Goal: Information Seeking & Learning: Check status

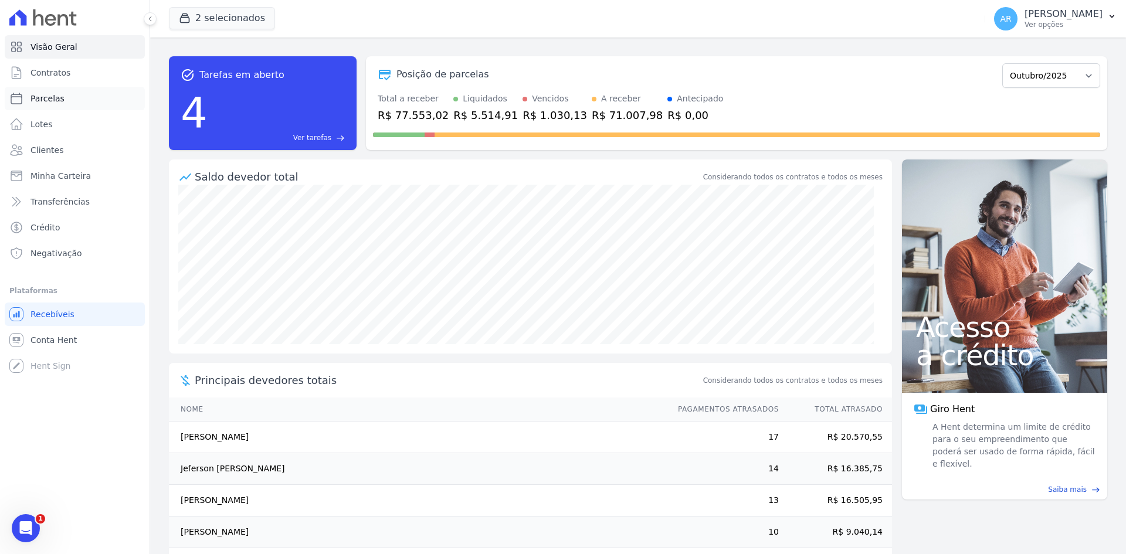
click at [46, 98] on span "Parcelas" at bounding box center [47, 99] width 34 height 12
select select
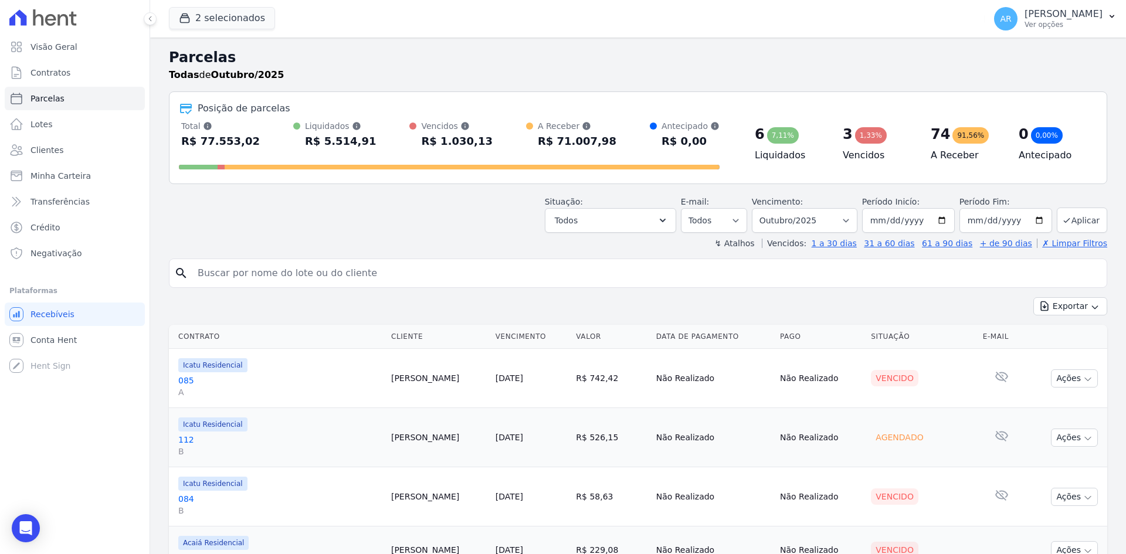
click at [271, 283] on input "search" at bounding box center [646, 272] width 911 height 23
type input "samuel"
select select
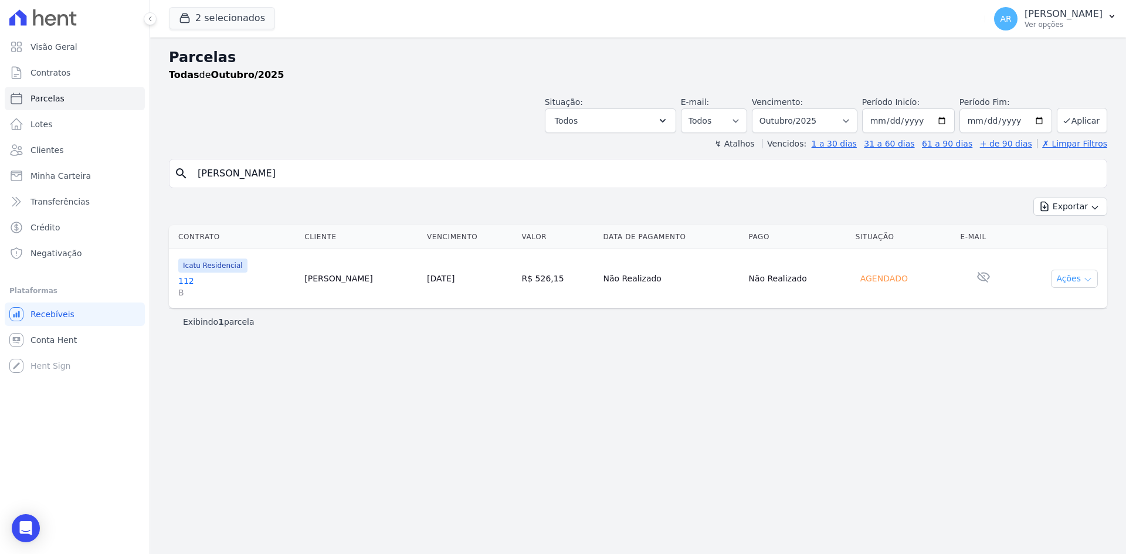
click at [1071, 280] on button "Ações" at bounding box center [1074, 279] width 47 height 18
click at [921, 359] on div "Parcelas Todas de Outubro/2025 Situação: Agendado Em Aberto Pago Processando Ca…" at bounding box center [638, 296] width 976 height 517
click at [261, 272] on div "Icatu Residencial" at bounding box center [236, 266] width 117 height 14
click at [261, 276] on link "112 B" at bounding box center [236, 286] width 117 height 23
click at [219, 279] on link "112 B" at bounding box center [236, 286] width 117 height 23
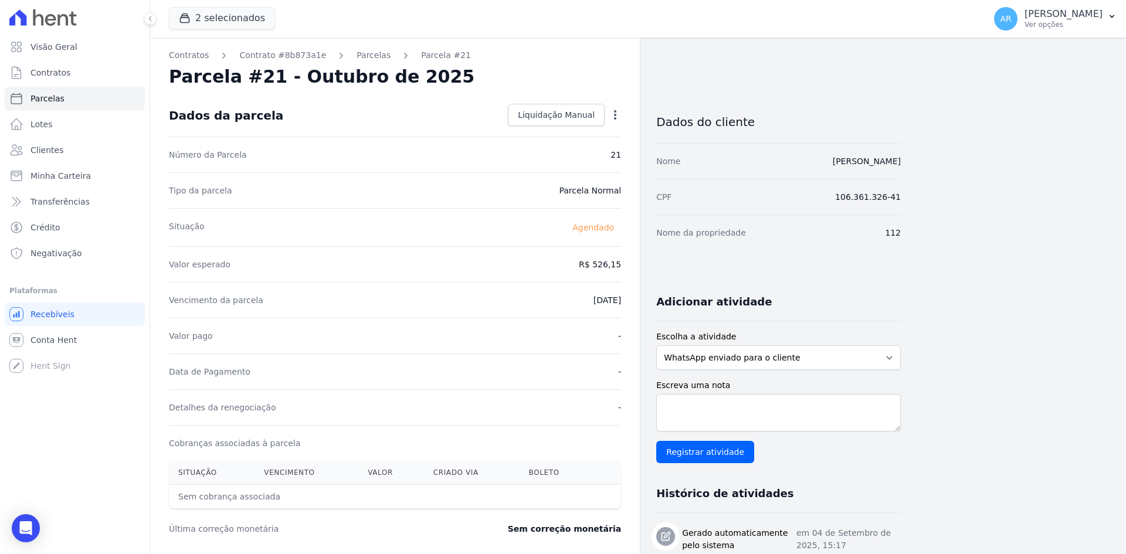
click at [618, 116] on icon "button" at bounding box center [615, 115] width 12 height 12
click at [505, 186] on div "Tipo da parcela Parcela Normal" at bounding box center [395, 190] width 452 height 36
click at [53, 43] on span "Visão Geral" at bounding box center [53, 47] width 47 height 12
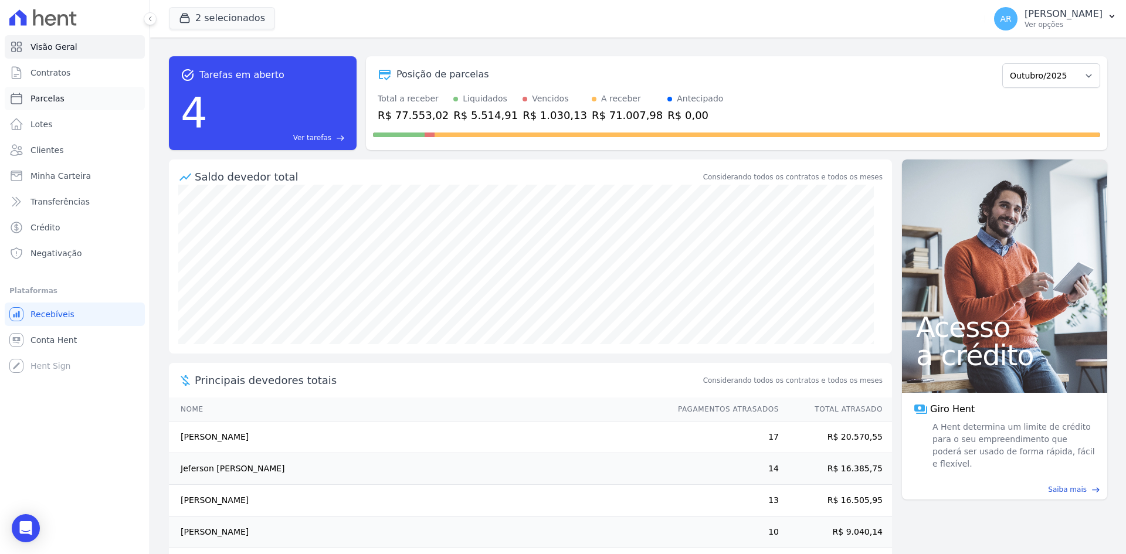
click at [53, 98] on span "Parcelas" at bounding box center [47, 99] width 34 height 12
select select
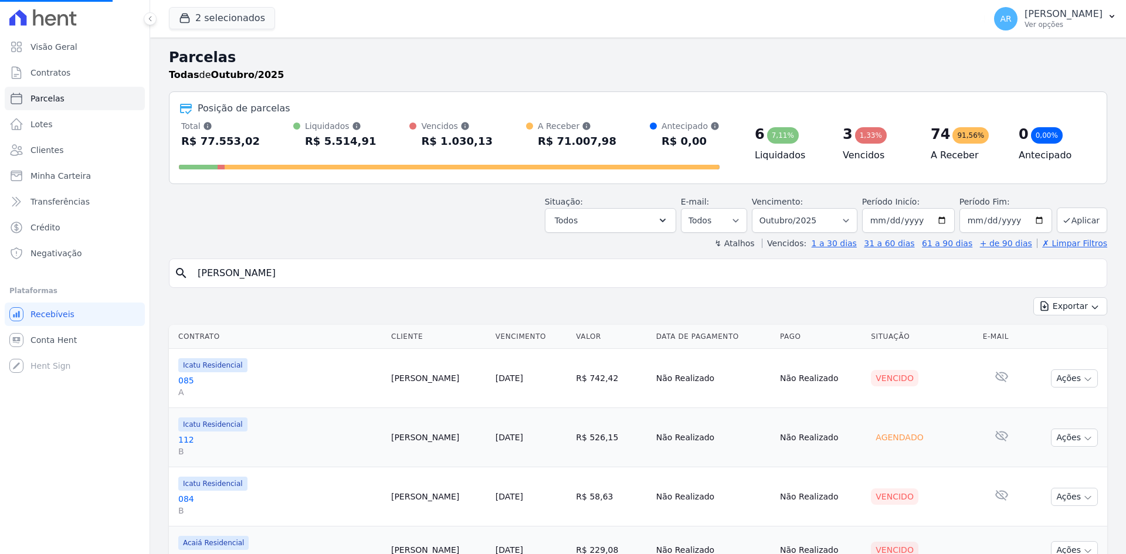
select select
click at [603, 218] on button "Todos" at bounding box center [610, 220] width 131 height 25
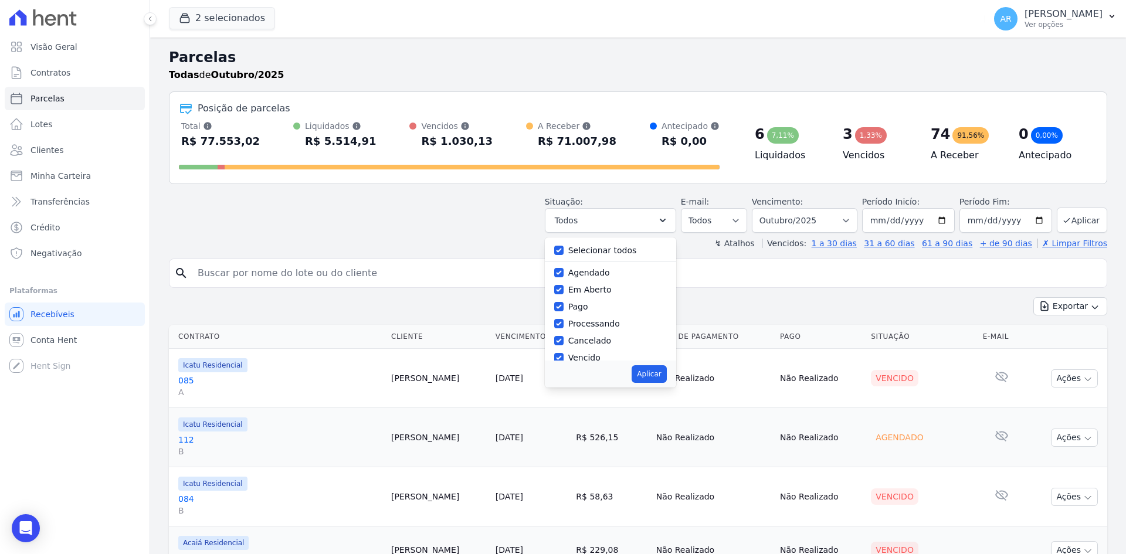
click at [602, 253] on label "Selecionar todos" at bounding box center [602, 250] width 69 height 9
click at [563, 253] on input "Selecionar todos" at bounding box center [558, 250] width 9 height 9
checkbox input "false"
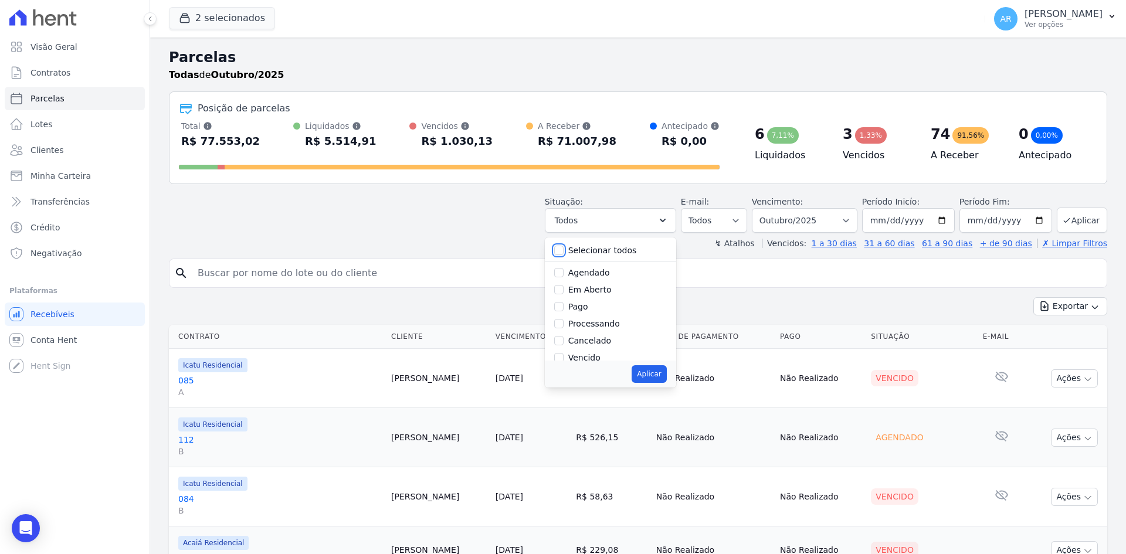
checkbox input "false"
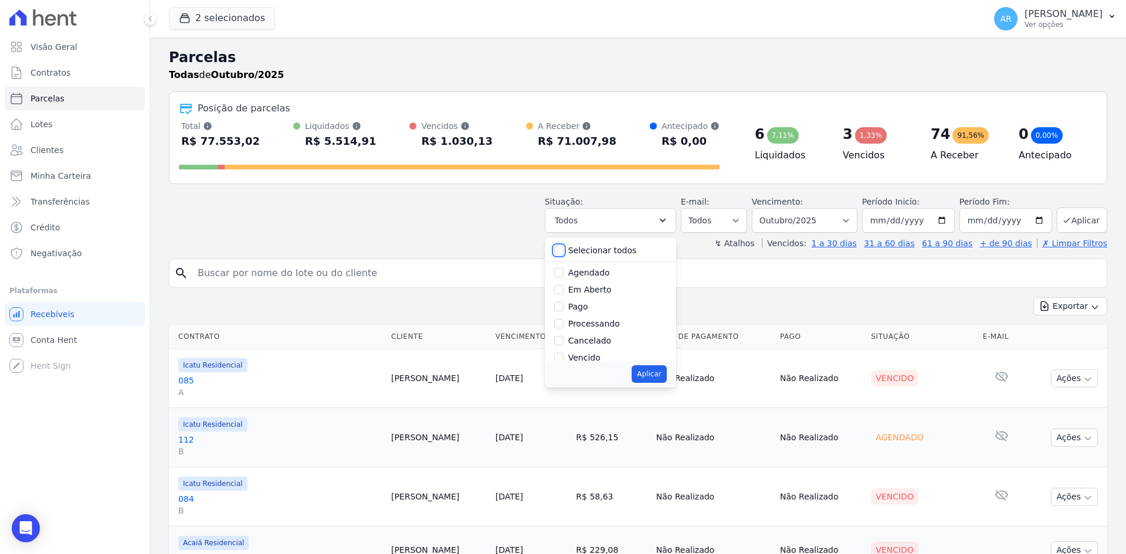
checkbox input "false"
click at [578, 258] on div "Selecionar todos" at bounding box center [610, 250] width 113 height 17
click at [580, 252] on label "Selecionar todos" at bounding box center [602, 250] width 69 height 9
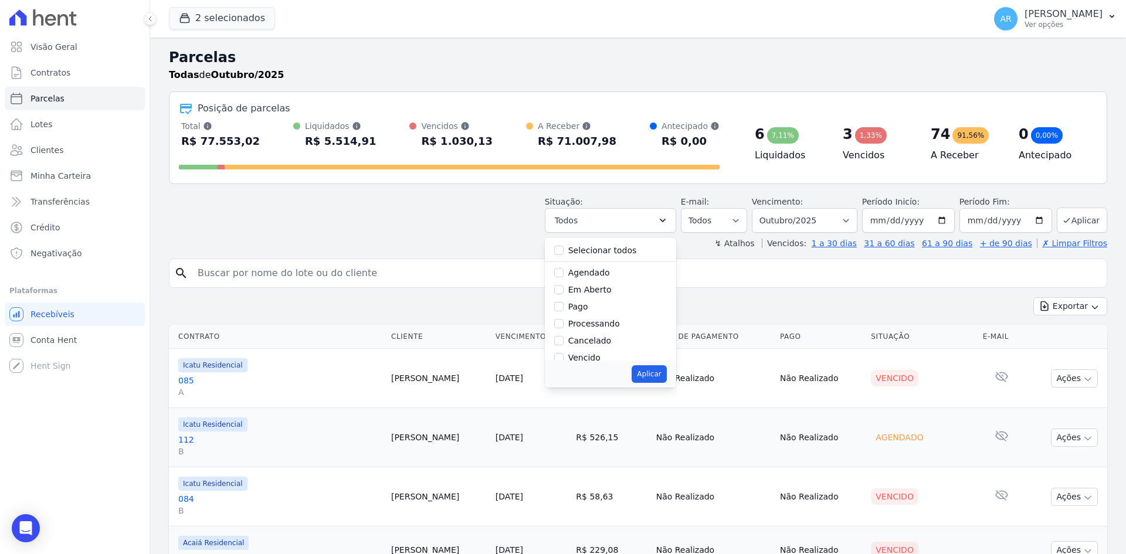
click at [563, 252] on input "Selecionar todos" at bounding box center [558, 250] width 9 height 9
checkbox input "true"
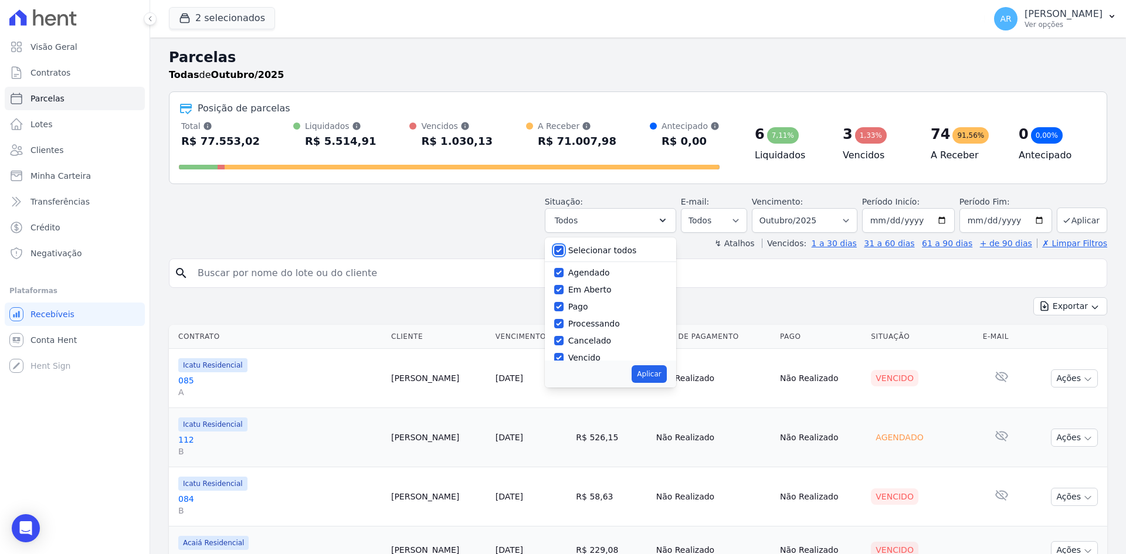
checkbox input "true"
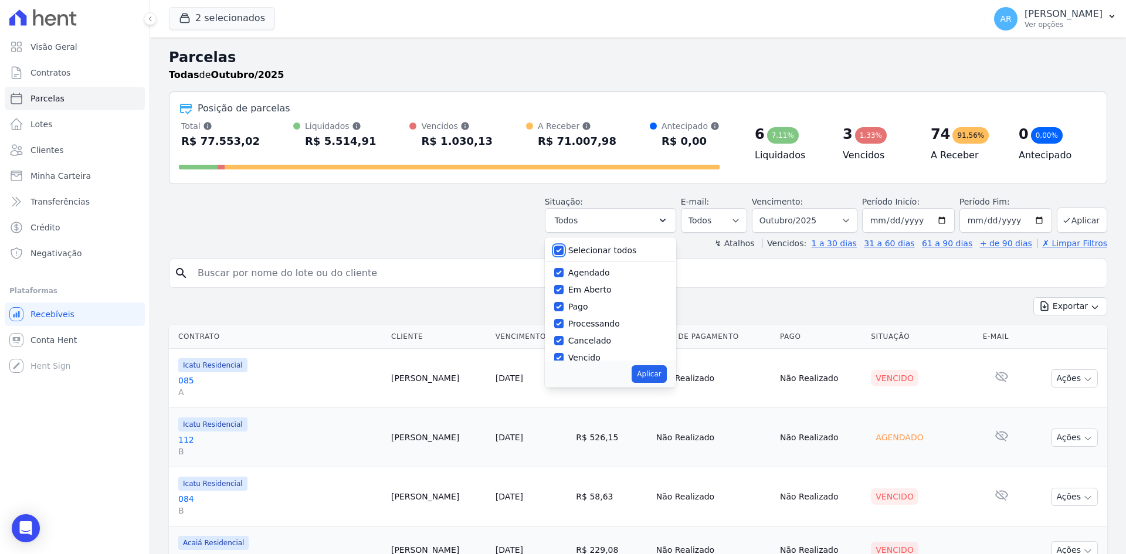
checkbox input "true"
click at [589, 274] on label "Agendado" at bounding box center [589, 272] width 42 height 9
click at [563, 274] on input "Agendado" at bounding box center [558, 272] width 9 height 9
checkbox input "false"
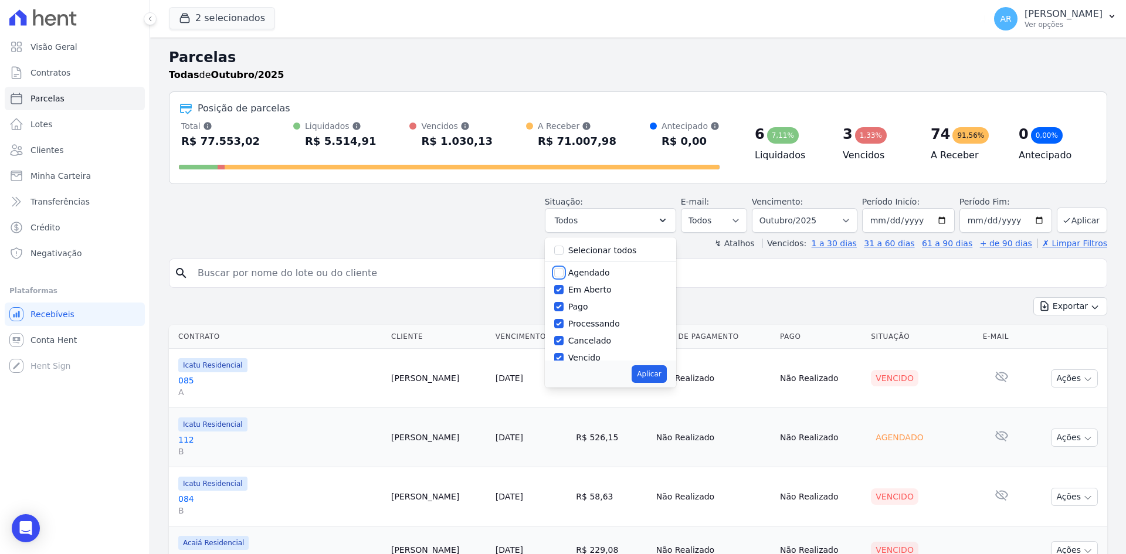
checkbox input "false"
click at [655, 370] on button "Aplicar" at bounding box center [648, 374] width 35 height 18
select select "pending"
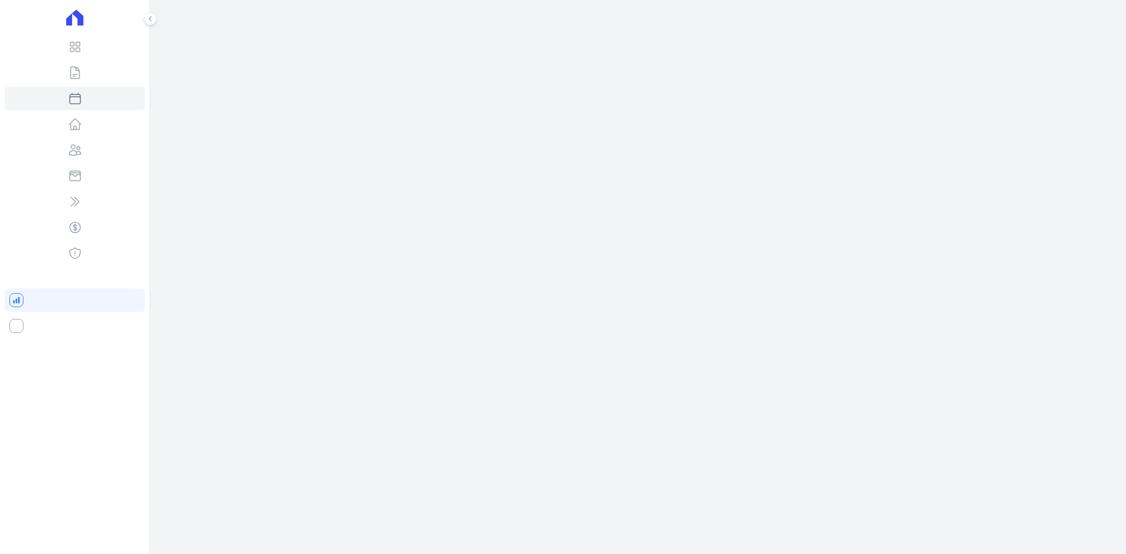
select select
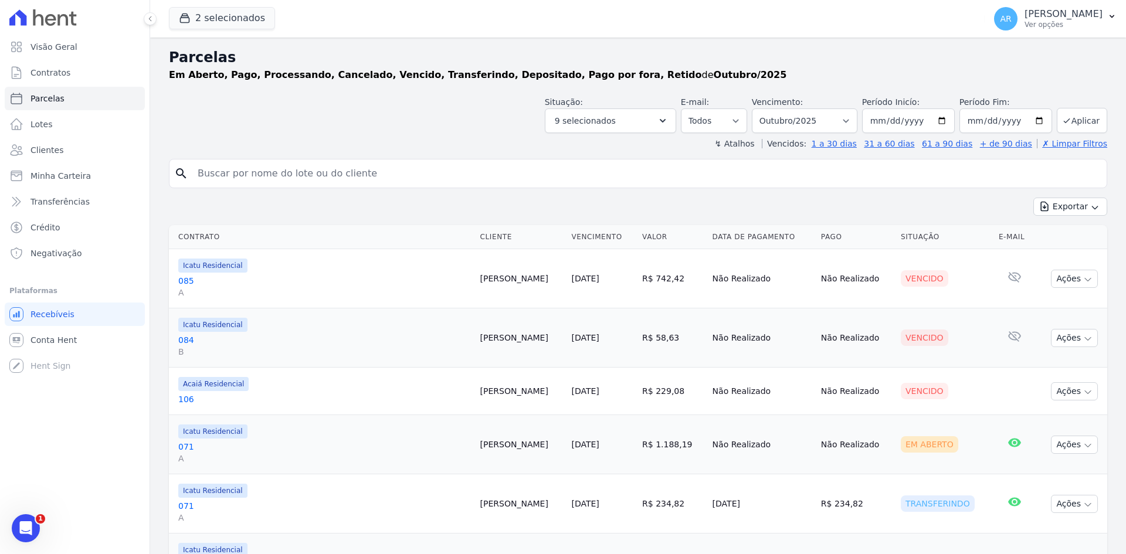
click at [310, 183] on input "search" at bounding box center [646, 173] width 911 height 23
type input "samuel"
select select
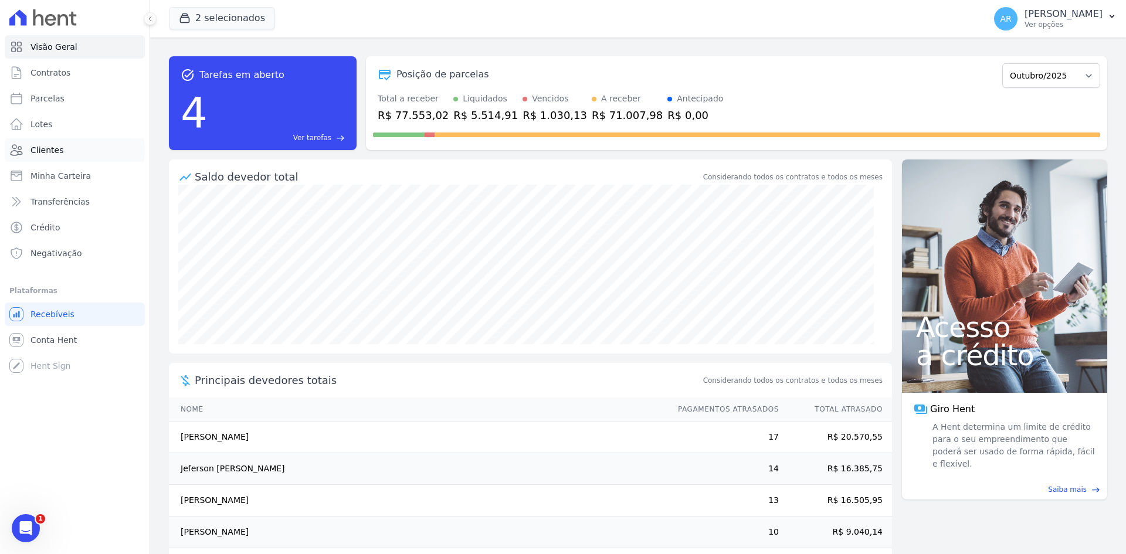
click at [35, 150] on span "Clientes" at bounding box center [46, 150] width 33 height 12
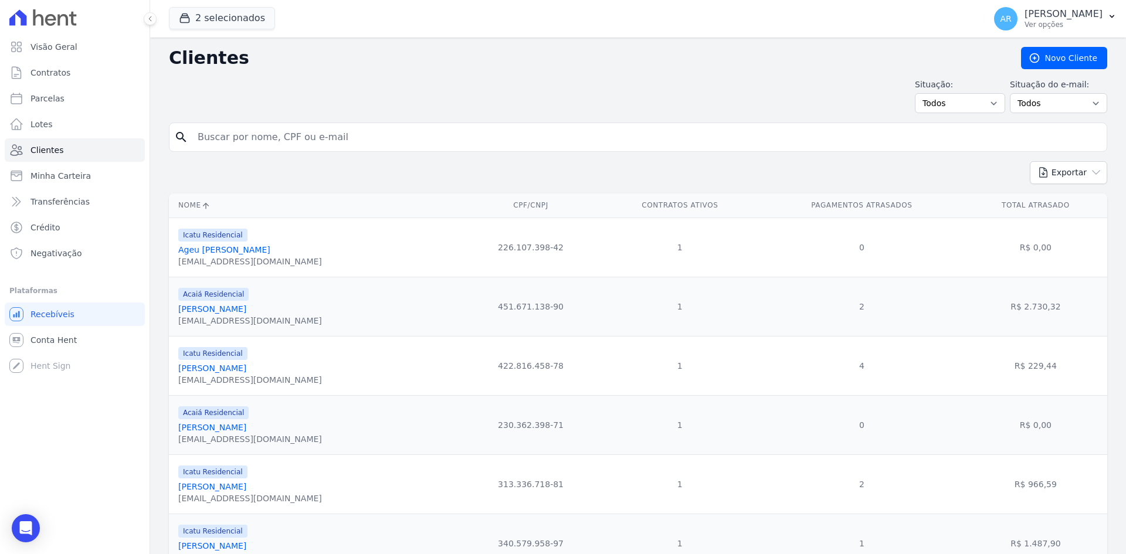
click at [270, 154] on form "search" at bounding box center [638, 142] width 938 height 39
drag, startPoint x: 273, startPoint y: 150, endPoint x: 276, endPoint y: 138, distance: 12.0
click at [275, 145] on div "search" at bounding box center [638, 137] width 938 height 29
click at [276, 138] on input "search" at bounding box center [646, 136] width 911 height 23
type input "giovani"
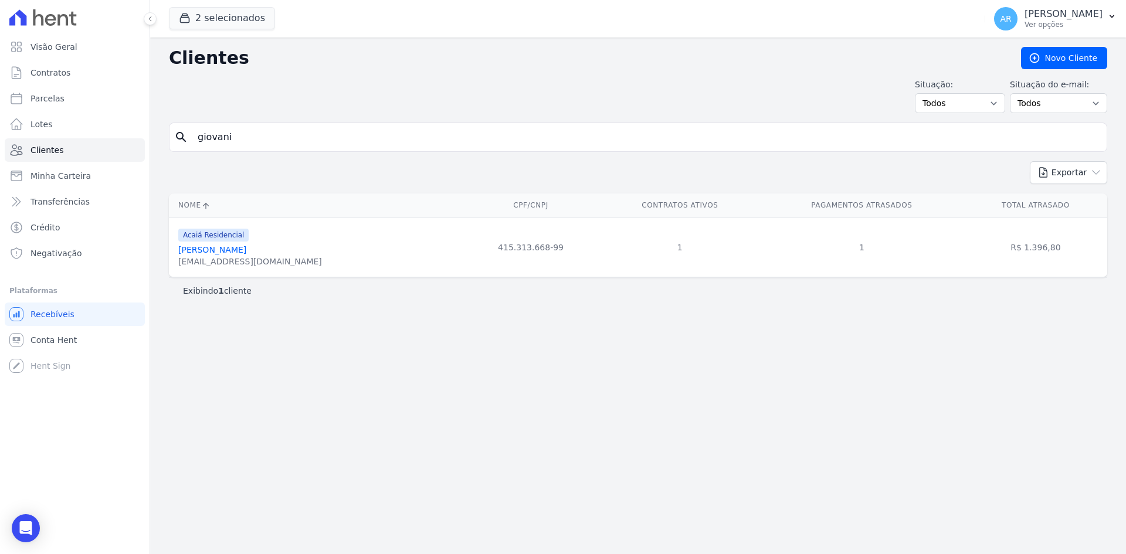
click at [246, 250] on link "[PERSON_NAME]" at bounding box center [212, 249] width 68 height 9
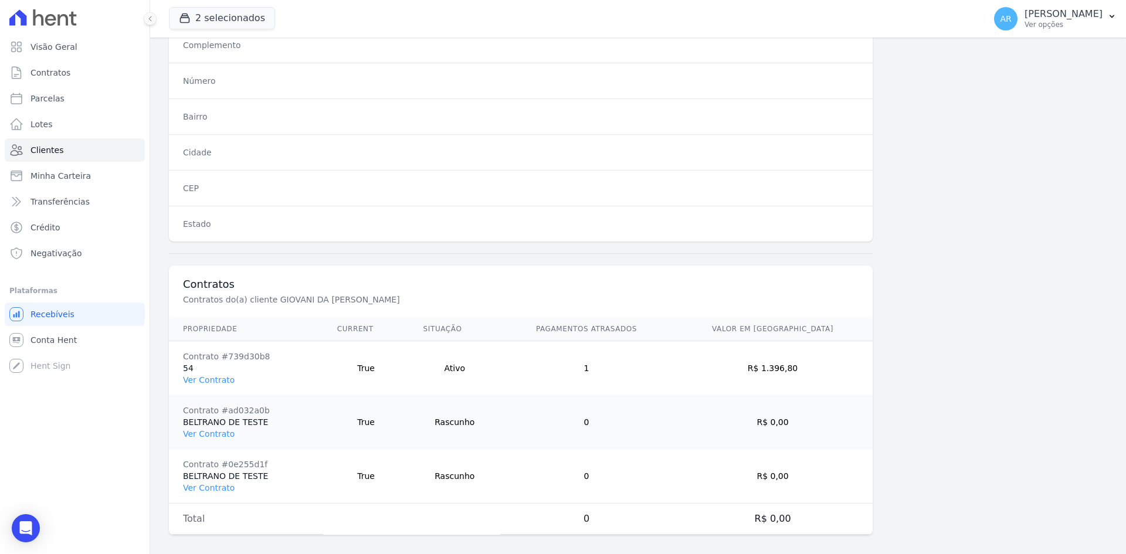
scroll to position [651, 0]
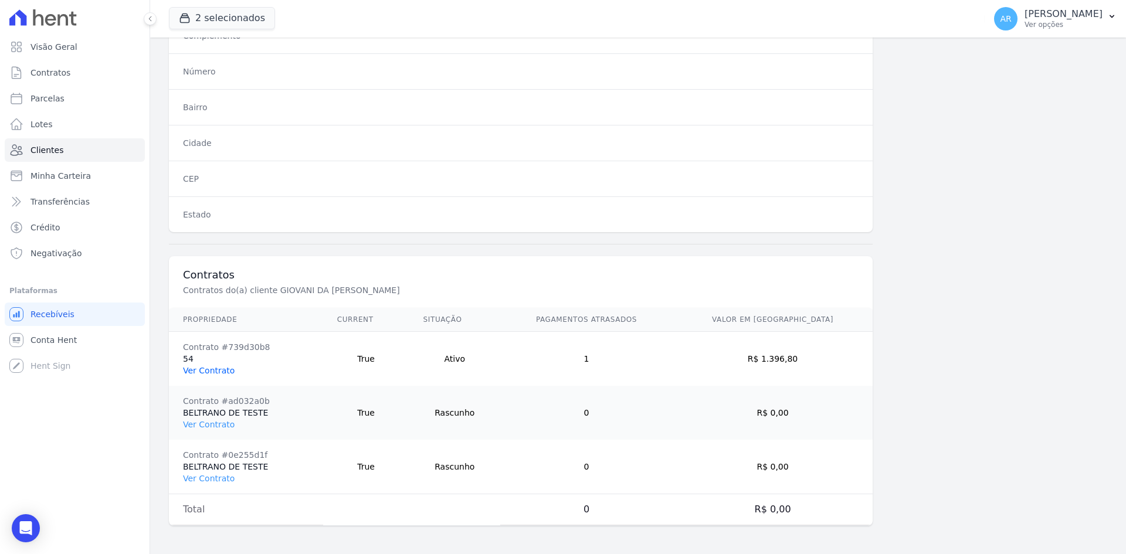
click at [195, 369] on link "Ver Contrato" at bounding box center [209, 370] width 52 height 9
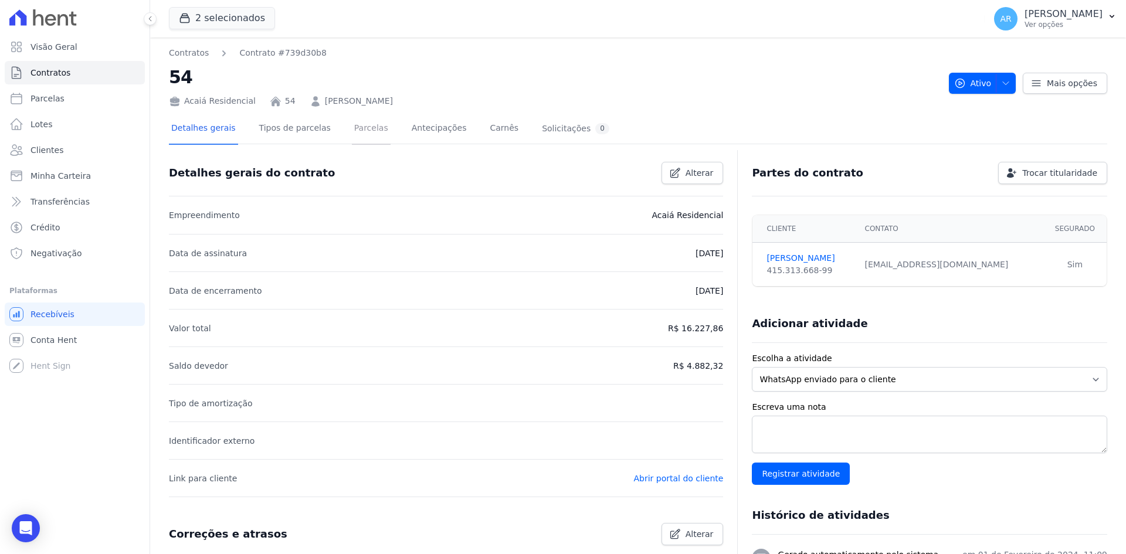
click at [358, 124] on link "Parcelas" at bounding box center [371, 129] width 39 height 31
